Goal: Check status

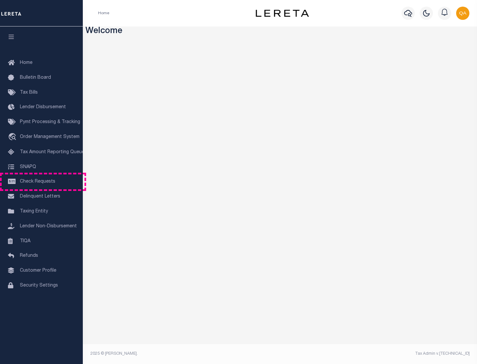
click at [41, 182] on span "Check Requests" at bounding box center [37, 182] width 35 height 5
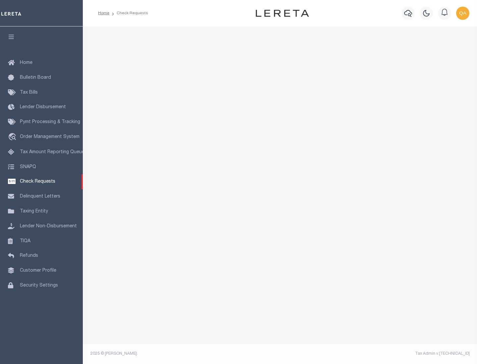
select select "50"
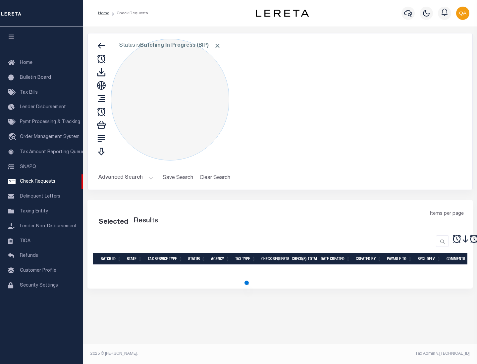
select select "50"
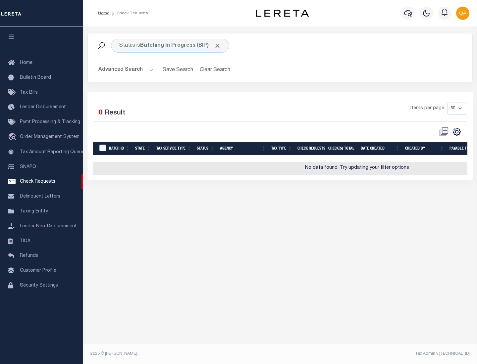
click at [218, 46] on span "Click to Remove" at bounding box center [217, 45] width 7 height 7
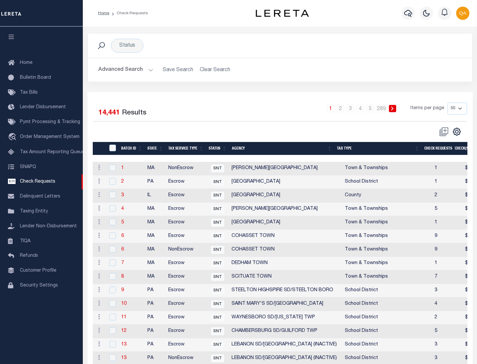
scroll to position [319, 0]
